Goal: Task Accomplishment & Management: Use online tool/utility

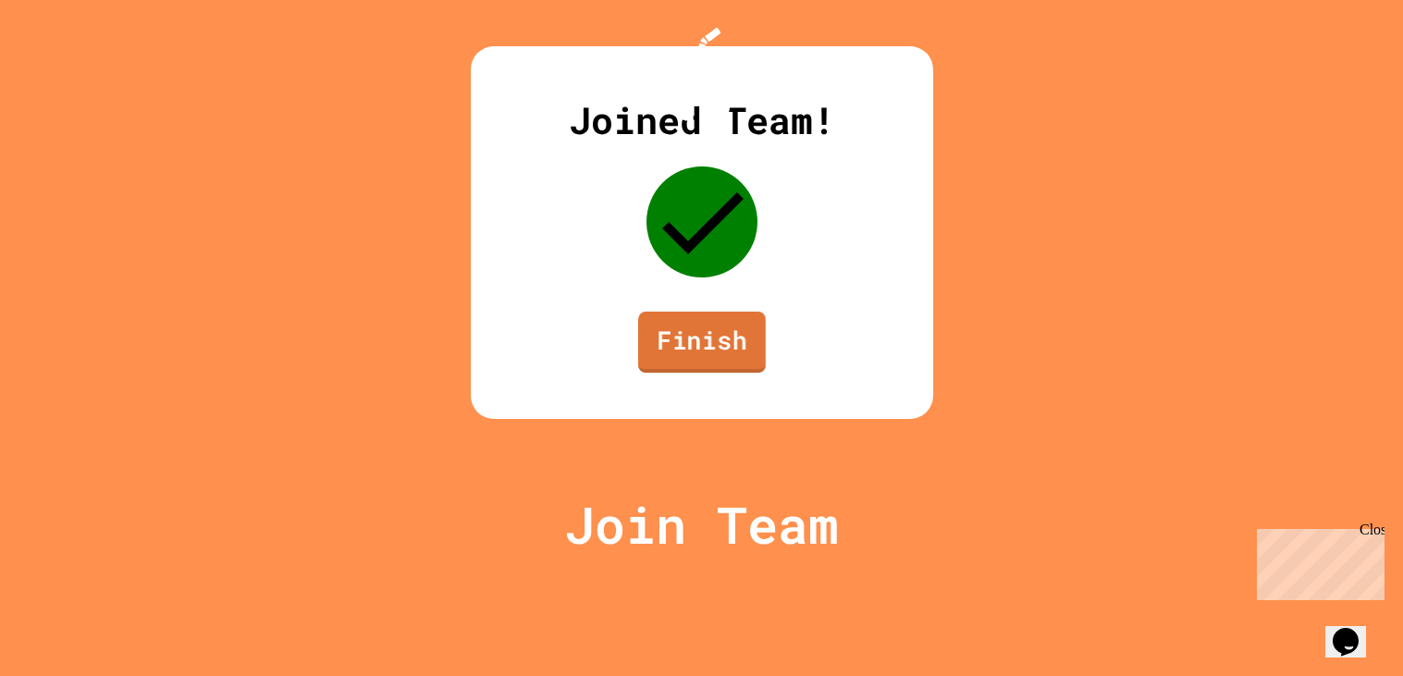
click at [678, 373] on link "Finish" at bounding box center [701, 342] width 128 height 61
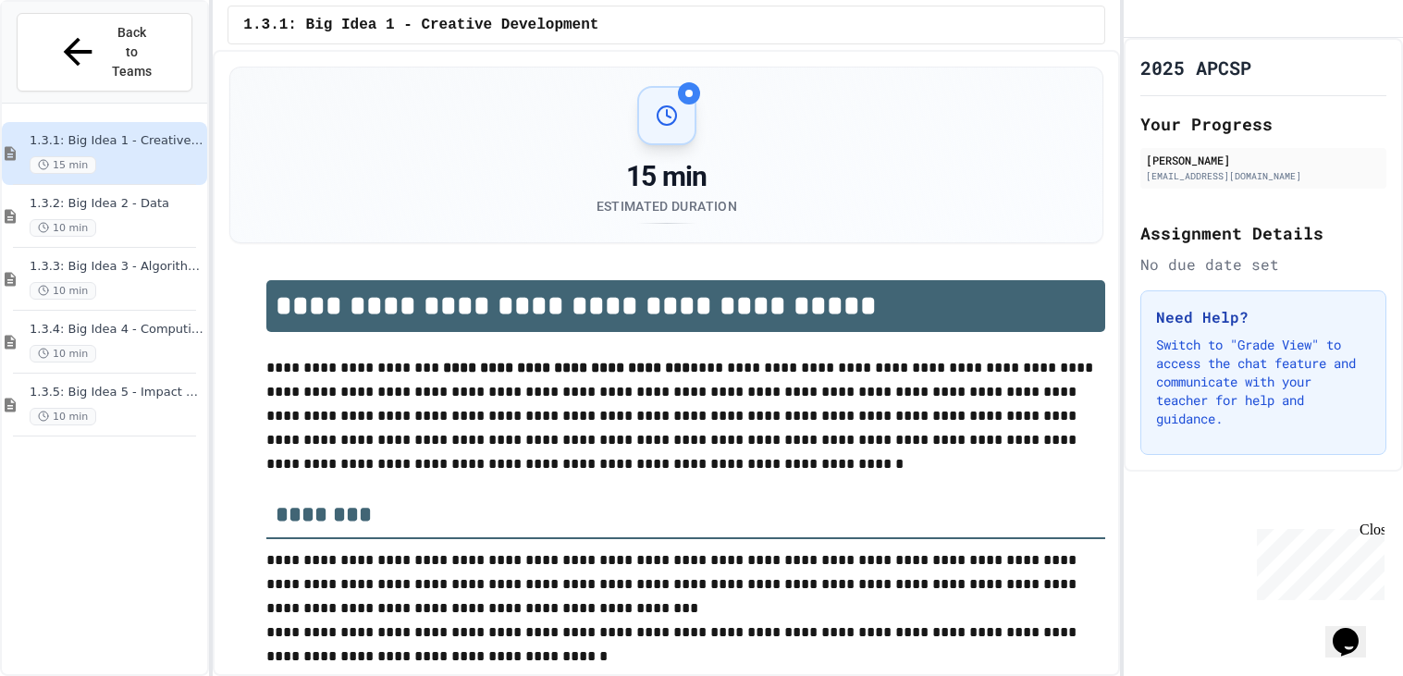
click at [45, 385] on div "1.3.5: Big Idea 5 - Impact of Computing 10 min" at bounding box center [117, 405] width 174 height 41
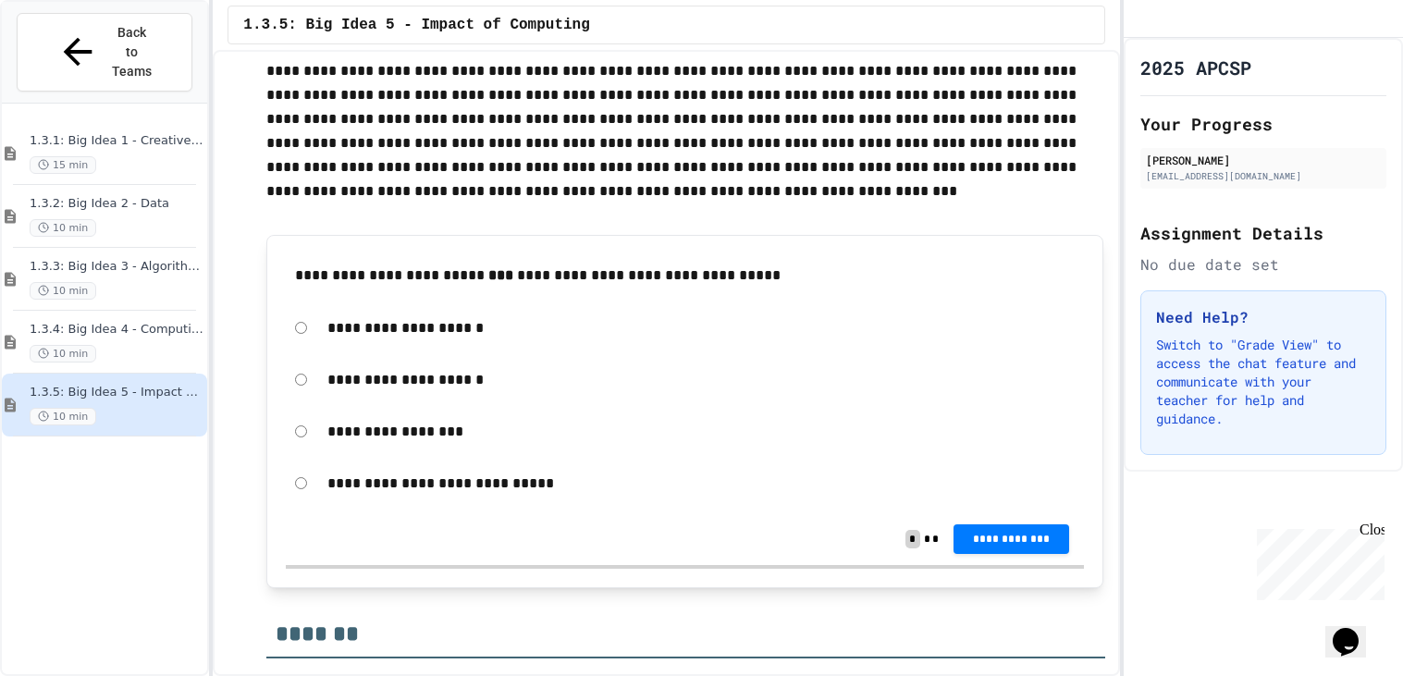
scroll to position [679, 0]
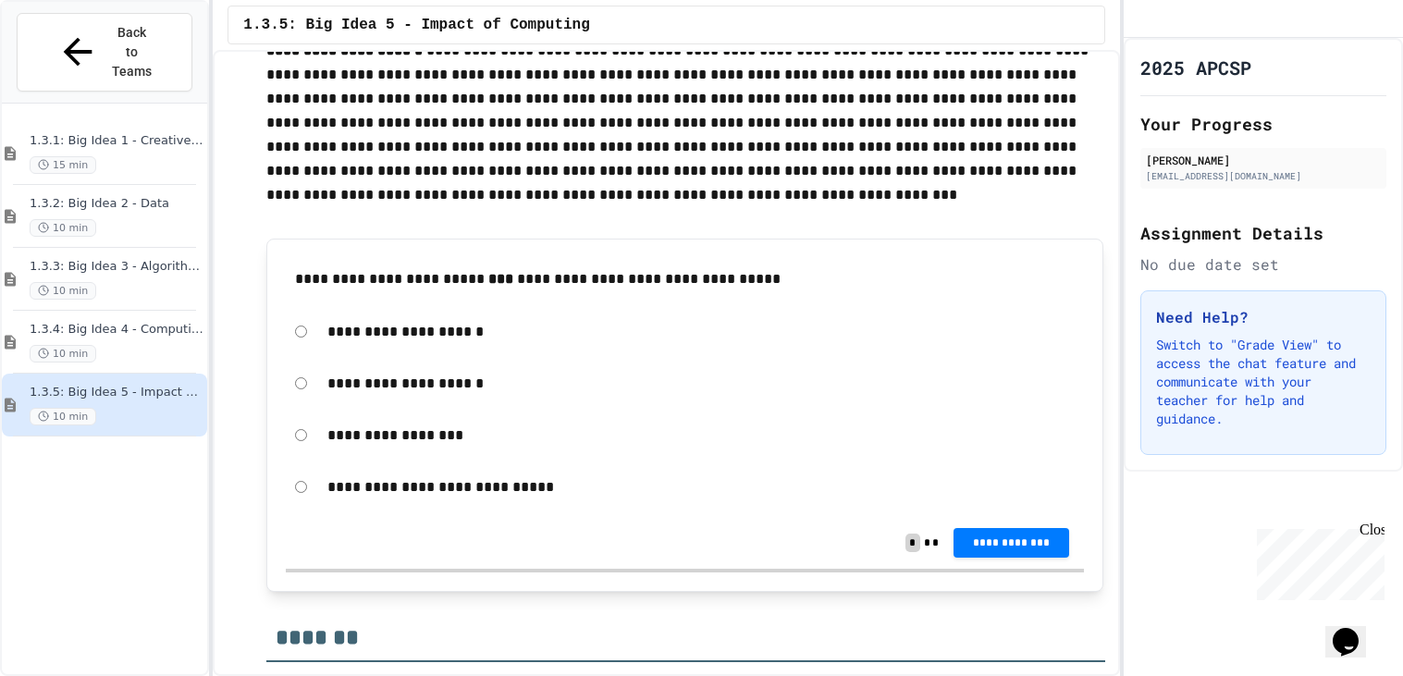
click at [998, 534] on button "**********" at bounding box center [1012, 543] width 117 height 30
